Goal: Task Accomplishment & Management: Complete application form

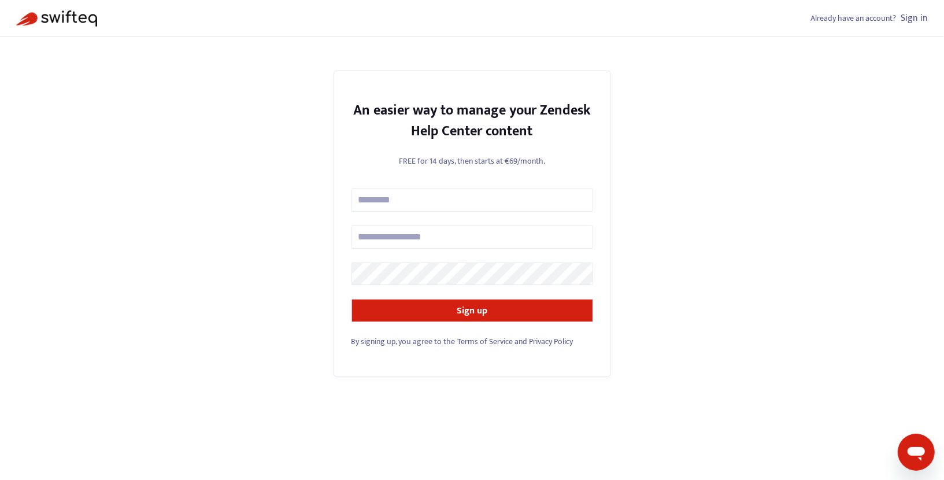
click at [911, 21] on link "Sign in" at bounding box center [914, 18] width 27 height 16
